Goal: Find specific page/section: Find specific page/section

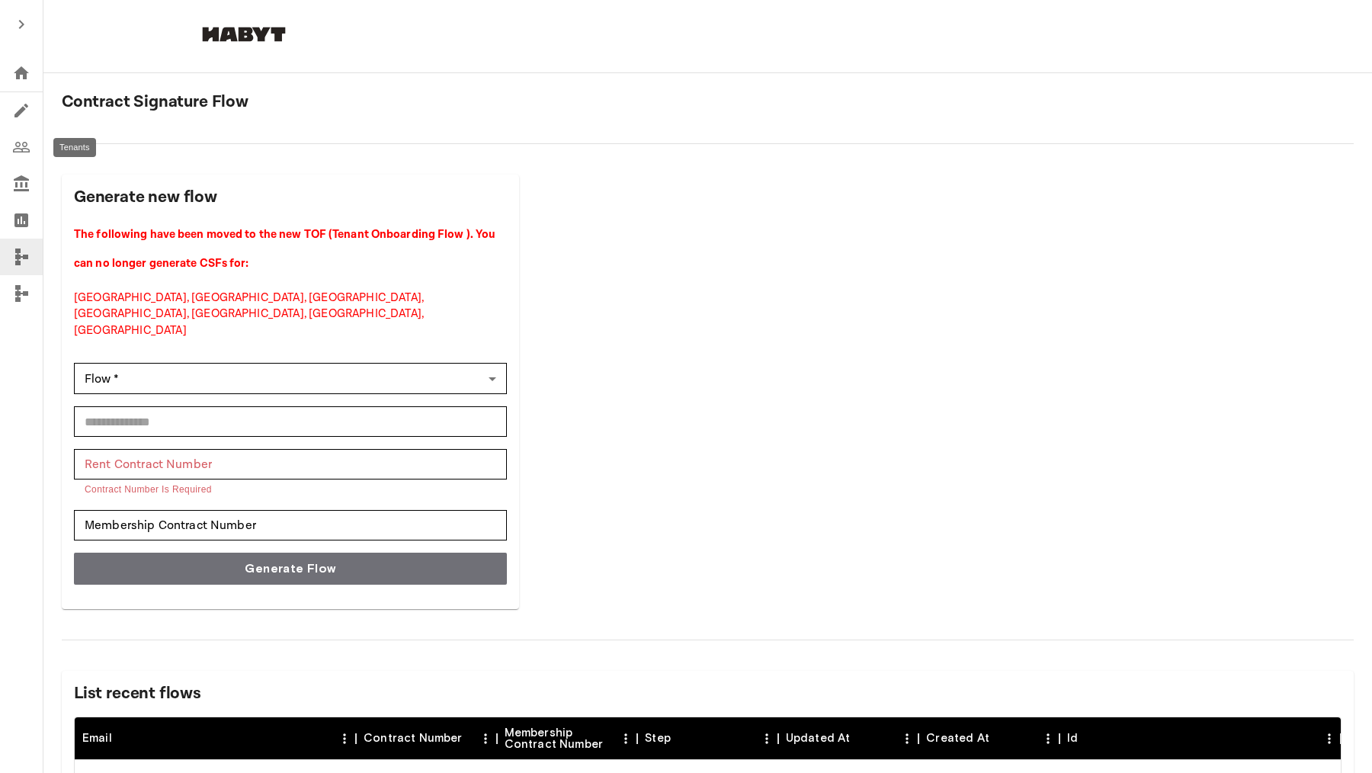
click at [14, 147] on icon "Tenants" at bounding box center [21, 147] width 18 height 18
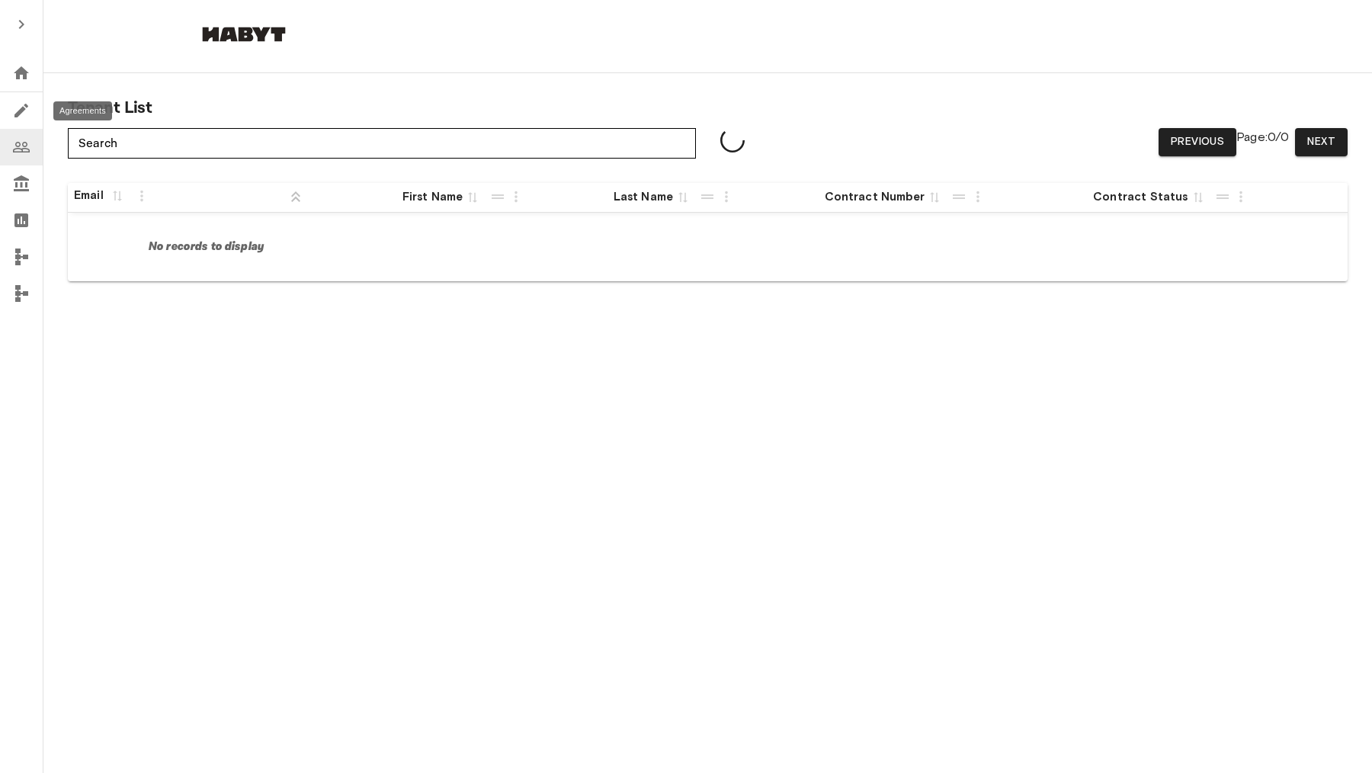
click at [24, 117] on icon "Agreements" at bounding box center [21, 110] width 18 height 18
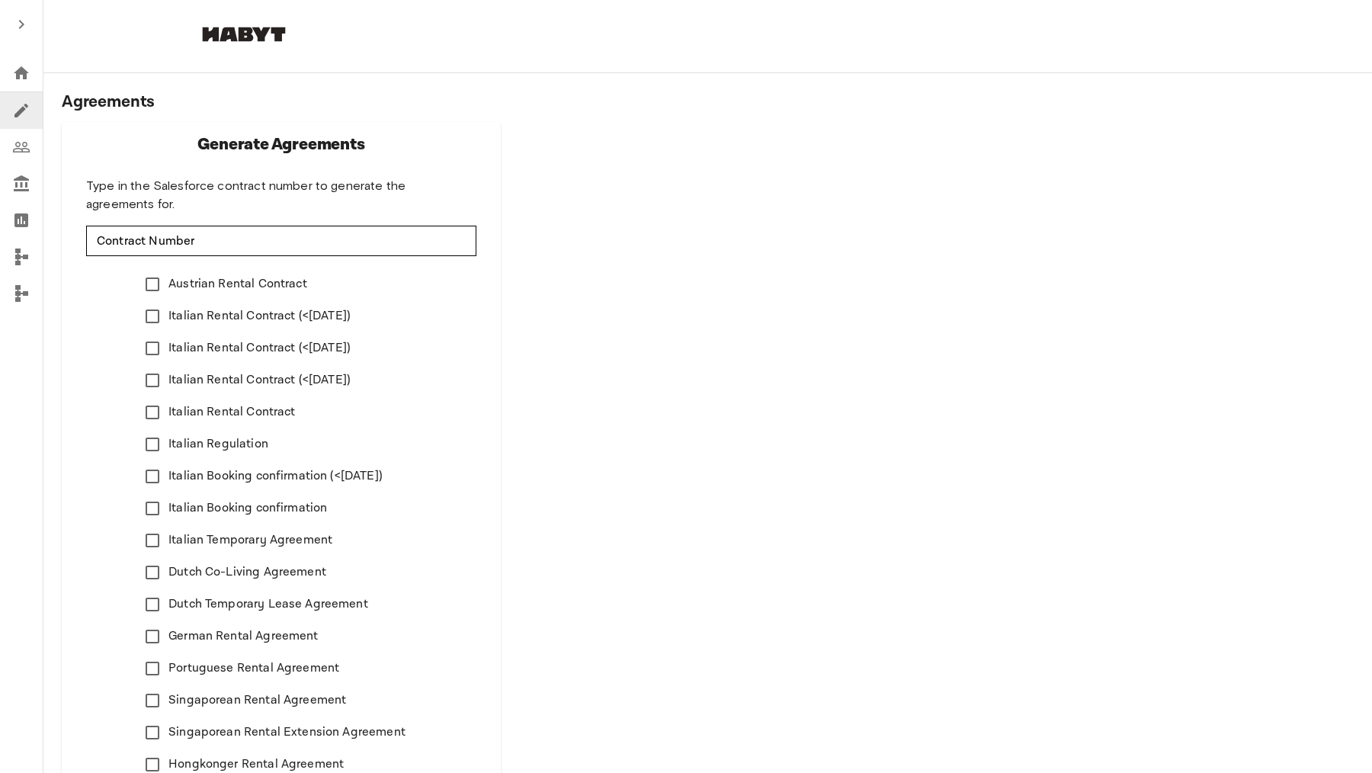
click at [258, 541] on span "Italian Temporary Agreement" at bounding box center [250, 540] width 164 height 18
click at [236, 248] on input "Contract Number" at bounding box center [281, 241] width 390 height 30
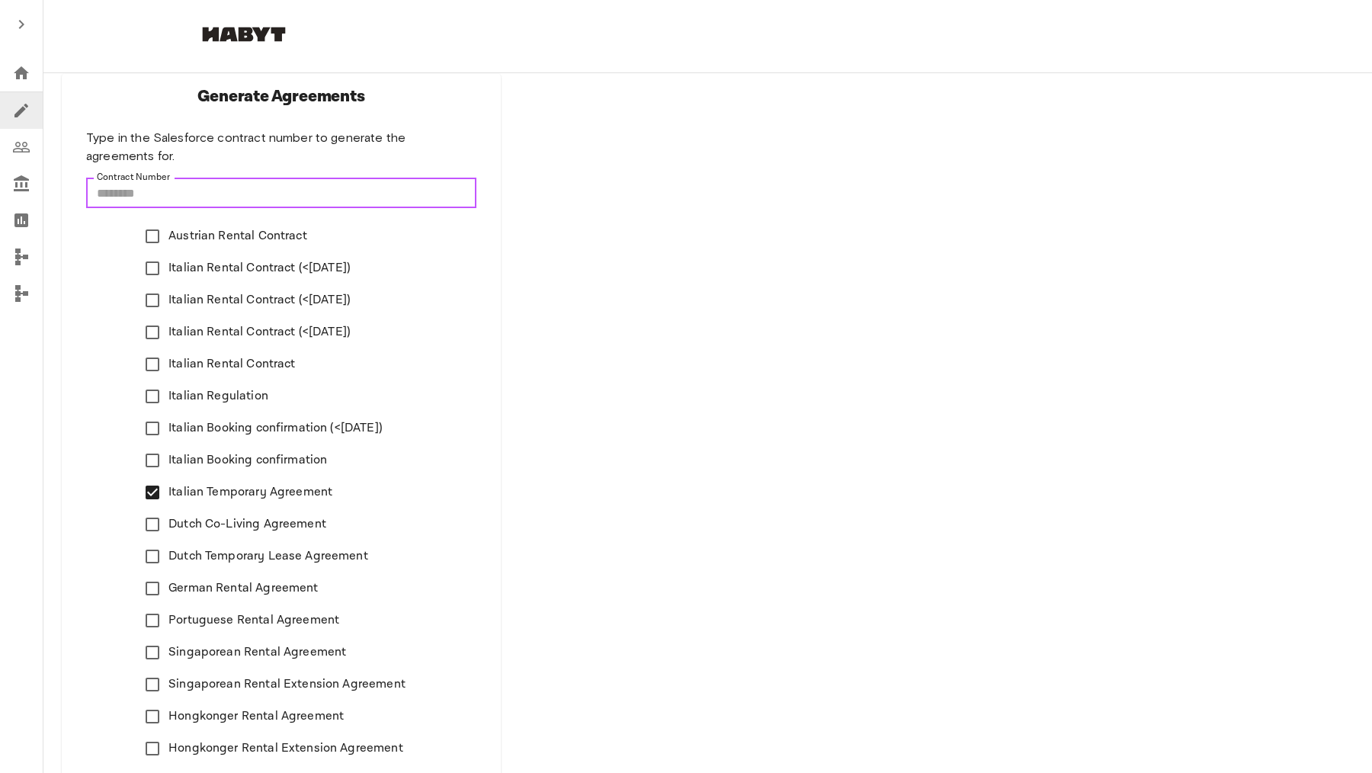
scroll to position [114, 0]
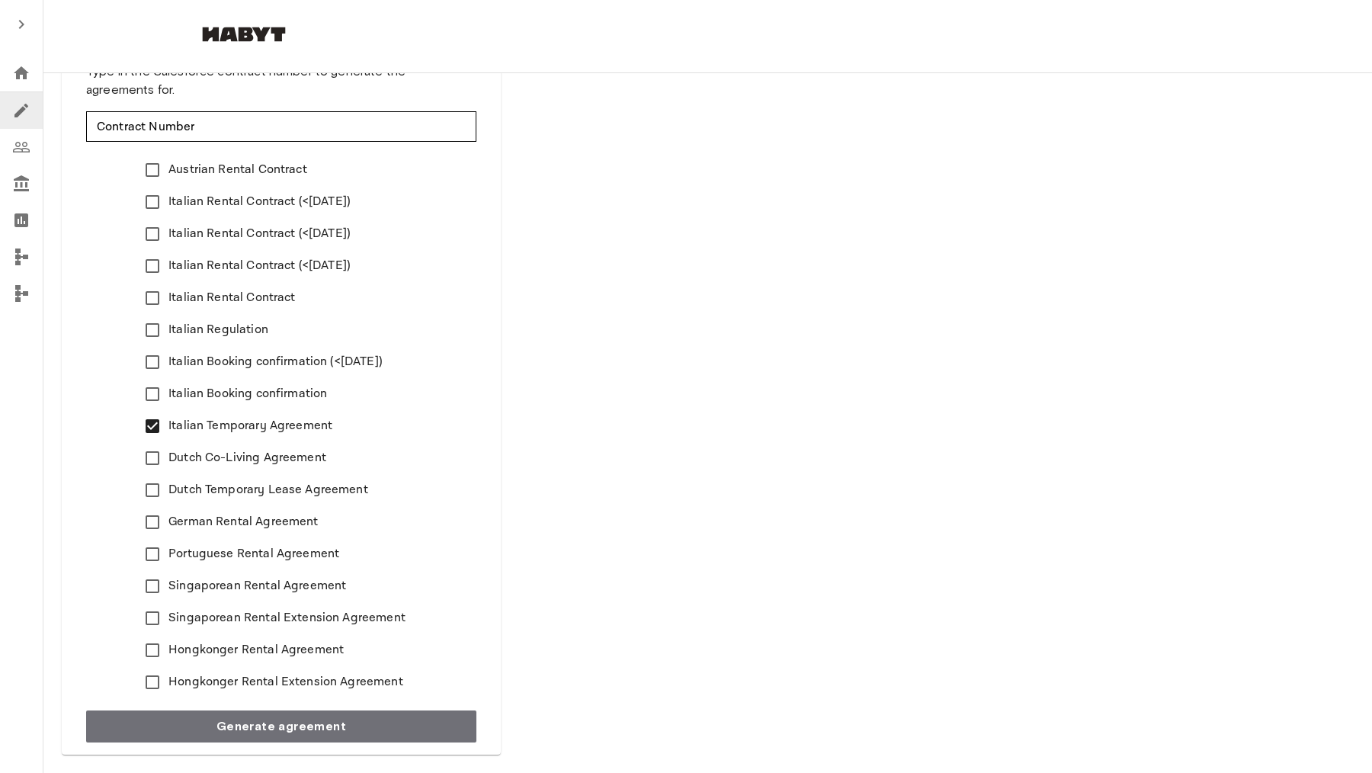
click at [203, 200] on span "Italian Rental Contract (<[DATE])" at bounding box center [259, 202] width 182 height 18
click at [216, 229] on span "Italian Rental Contract (<[DATE])" at bounding box center [259, 234] width 182 height 18
click at [223, 274] on span "Italian Rental Contract (<[DATE])" at bounding box center [259, 266] width 182 height 18
click at [223, 288] on label "Italian Rental Contract" at bounding box center [270, 298] width 269 height 32
